Goal: Information Seeking & Learning: Find specific fact

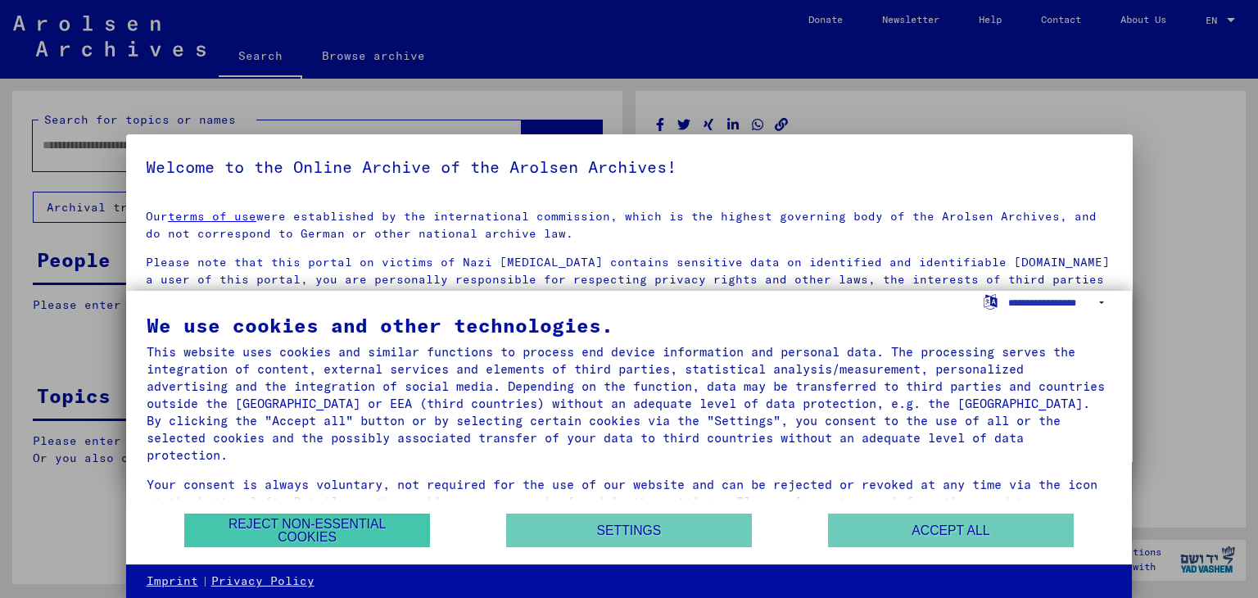
type input "********"
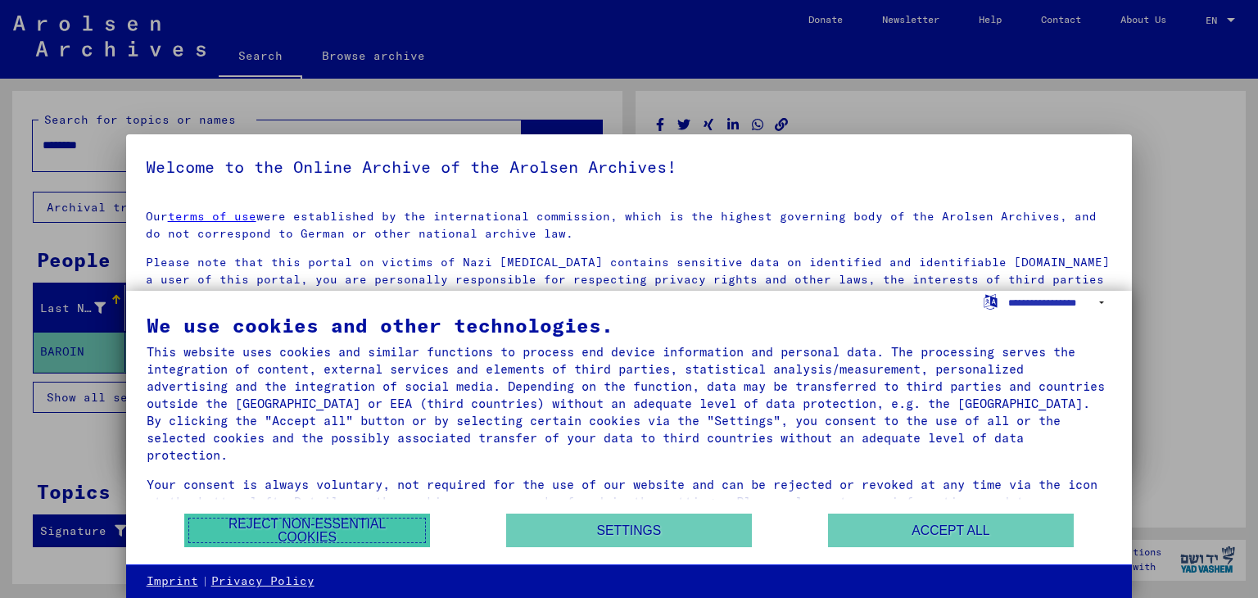
click at [366, 533] on button "Reject non-essential cookies" at bounding box center [307, 530] width 246 height 34
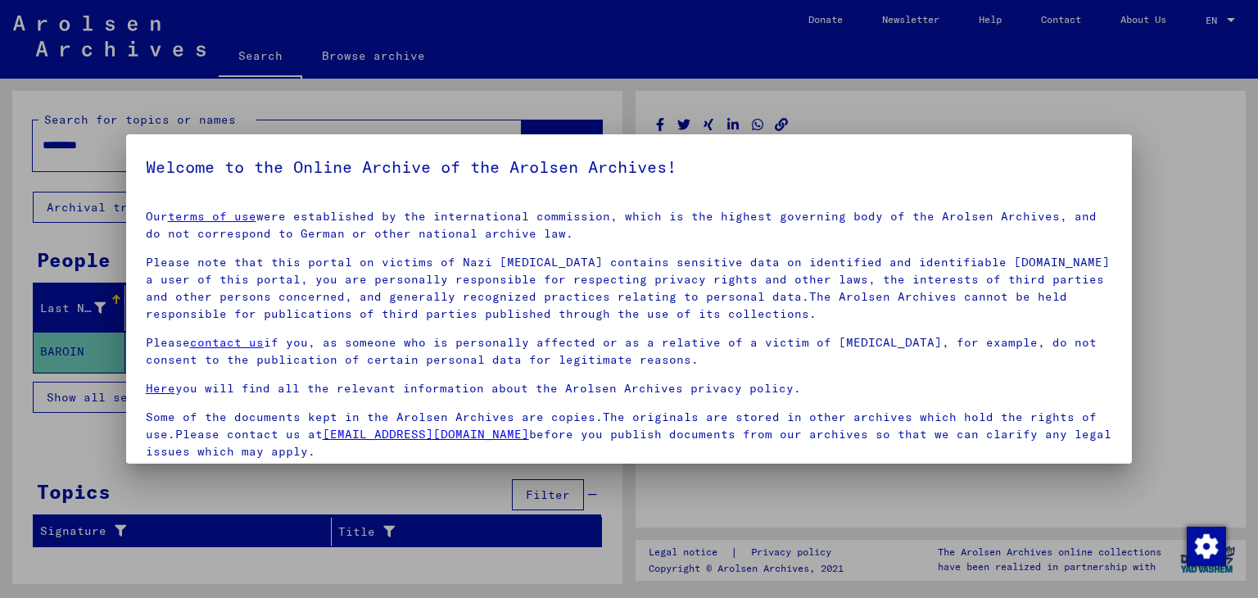
click at [845, 112] on div at bounding box center [629, 299] width 1258 height 598
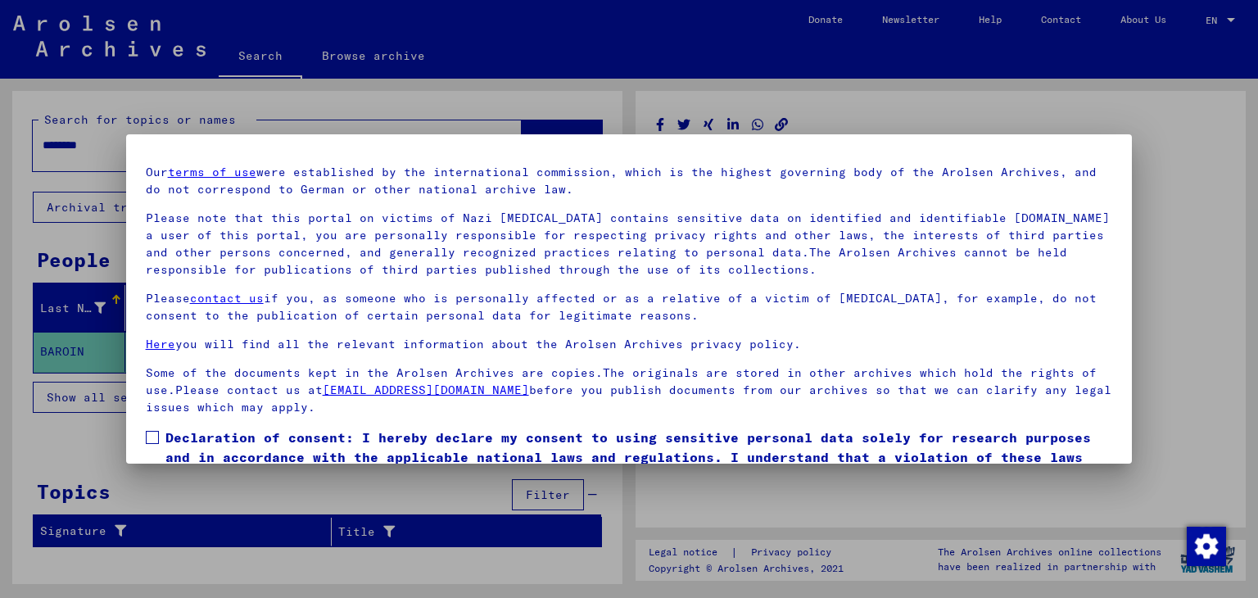
scroll to position [126, 0]
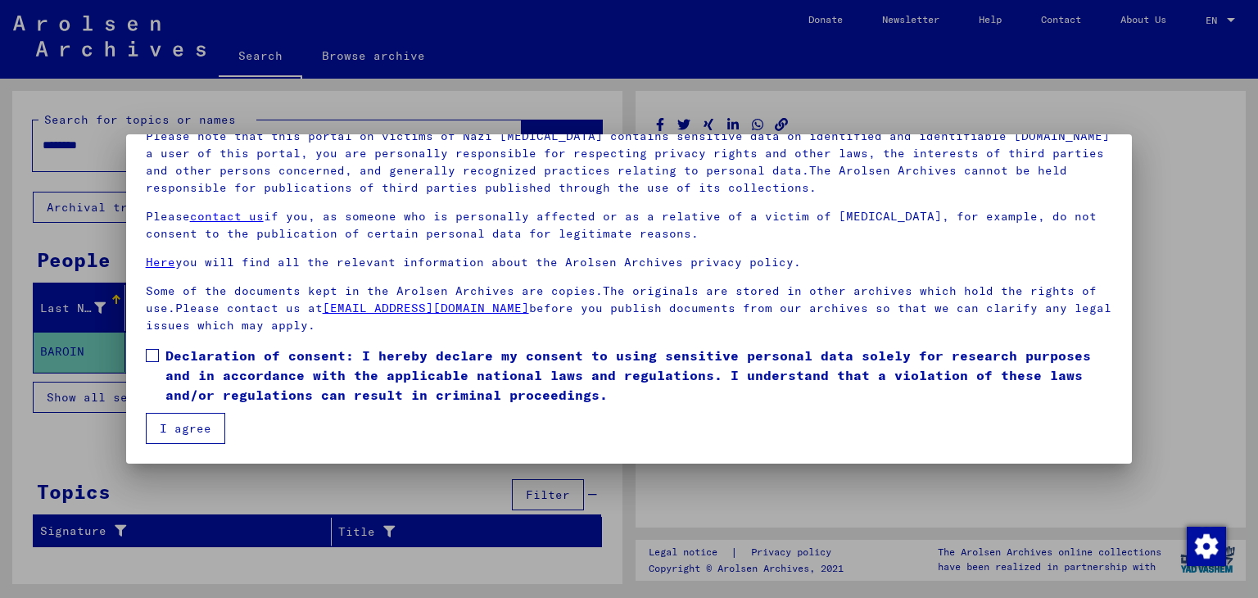
click at [162, 356] on label "Declaration of consent: I hereby declare my consent to using sensitive personal…" at bounding box center [629, 375] width 967 height 59
click at [186, 426] on button "I agree" at bounding box center [185, 428] width 79 height 31
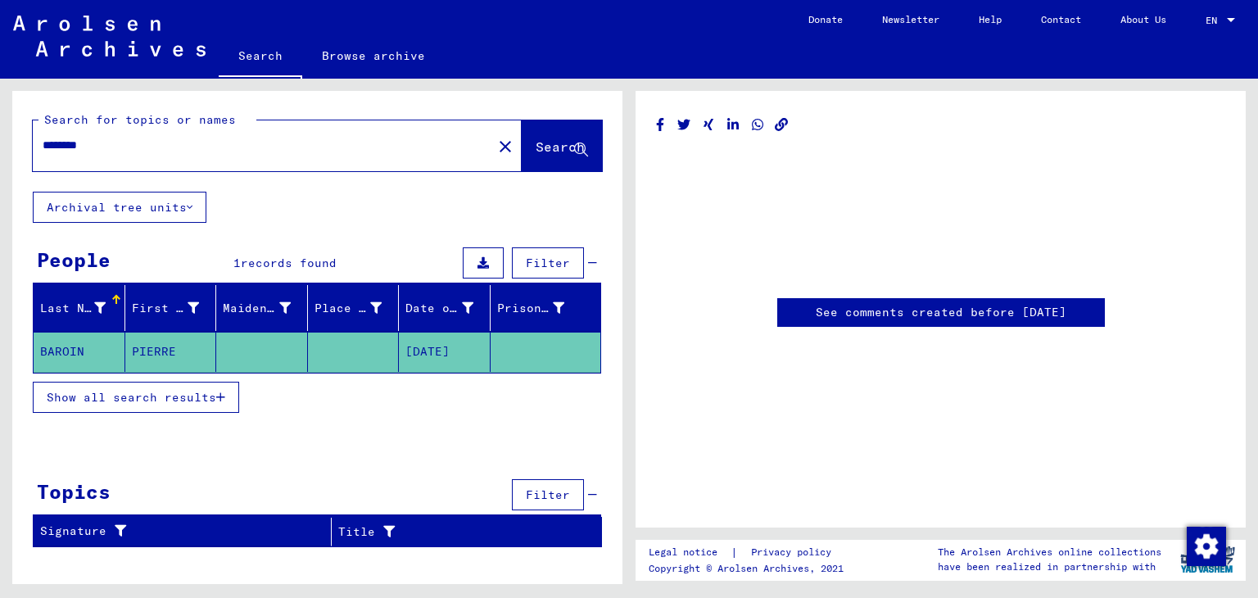
click at [454, 346] on mat-cell "[DATE]" at bounding box center [445, 352] width 92 height 40
